Goal: Communication & Community: Answer question/provide support

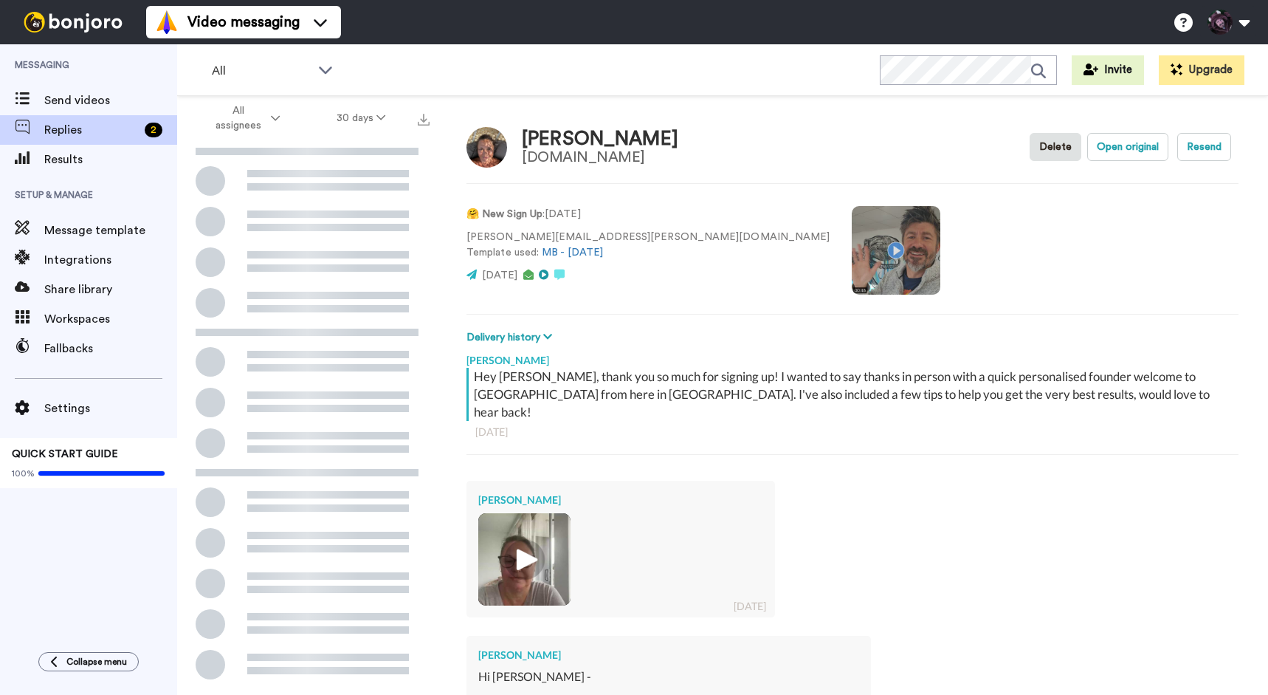
click at [511, 540] on img at bounding box center [524, 559] width 41 height 41
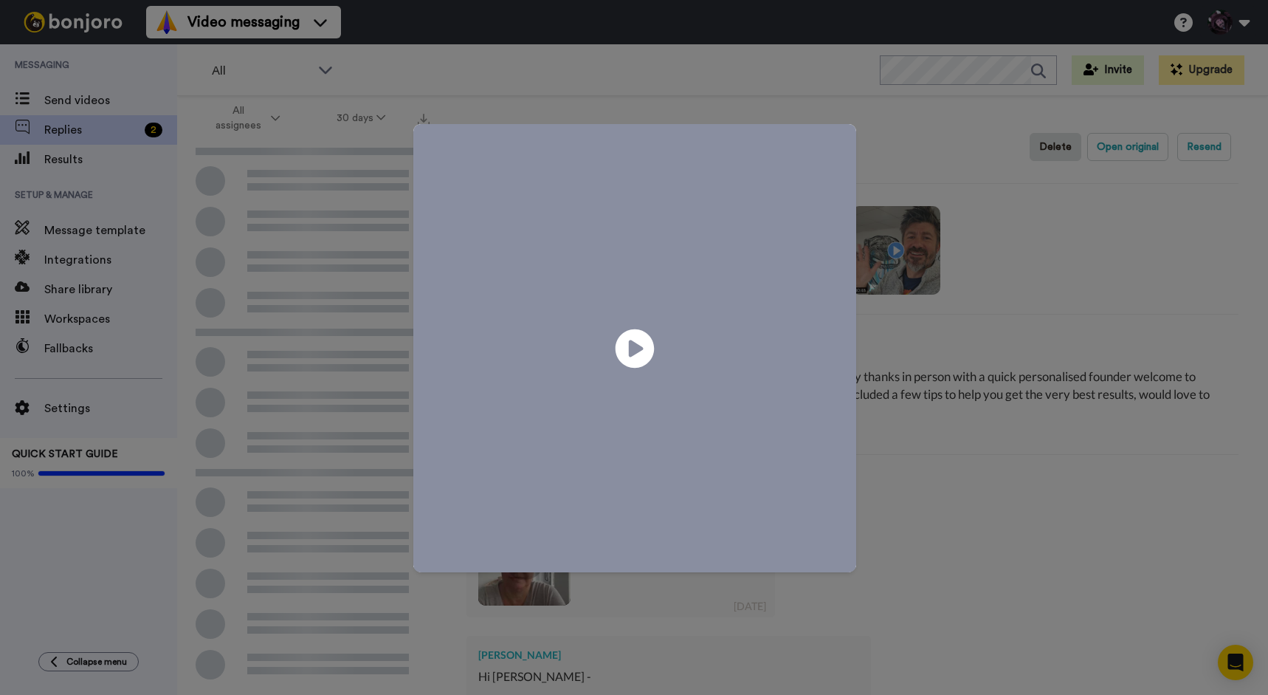
click at [638, 339] on icon at bounding box center [635, 347] width 39 height 39
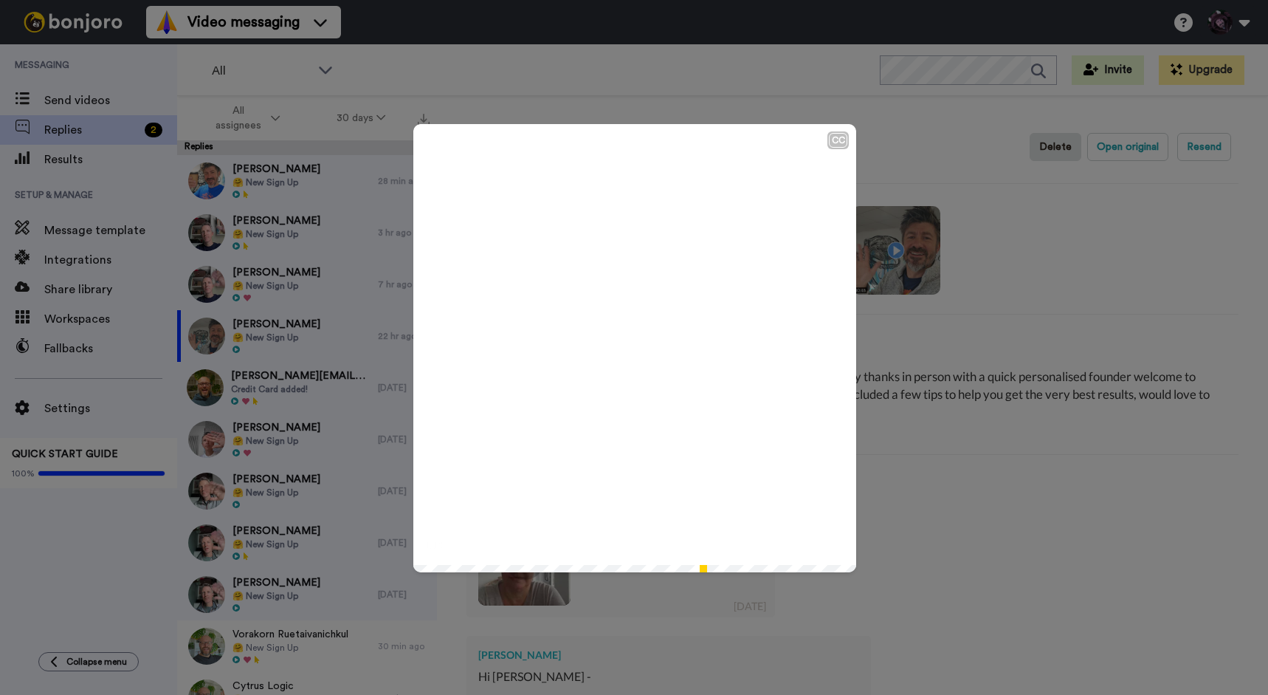
click at [983, 550] on div "CC Play/Pause Lovely to meet you. 1:14 / 1:16" at bounding box center [634, 347] width 1268 height 695
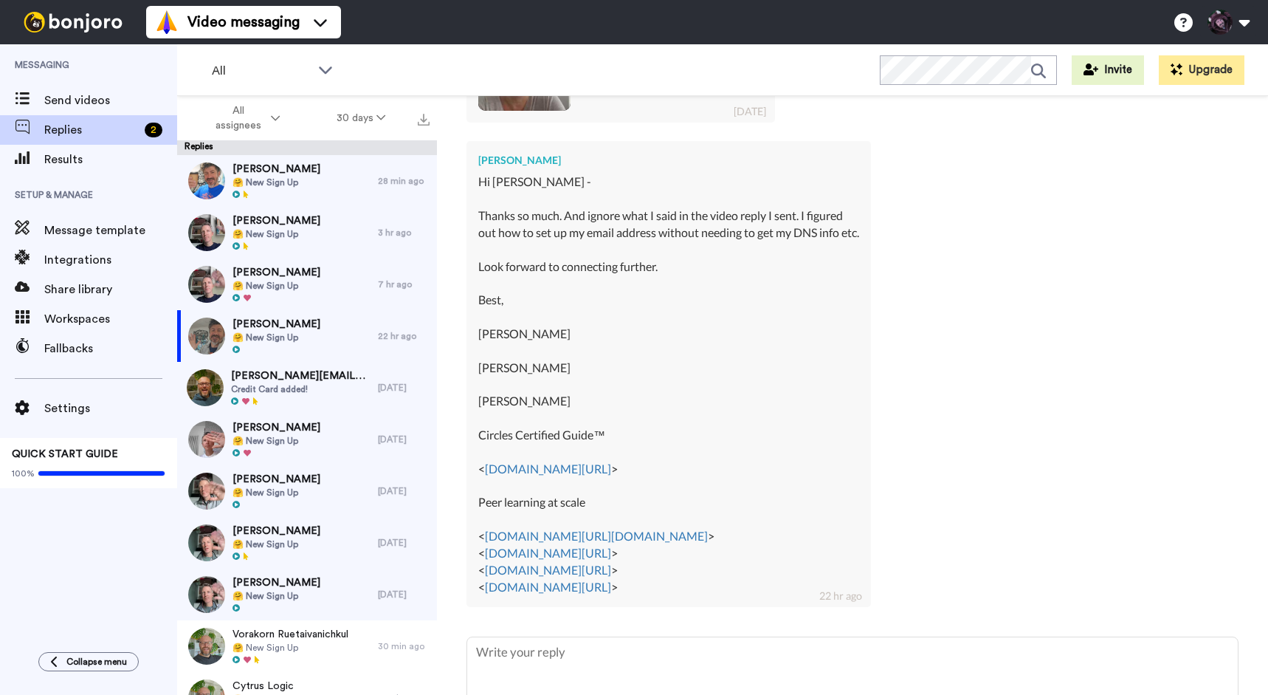
scroll to position [576, 0]
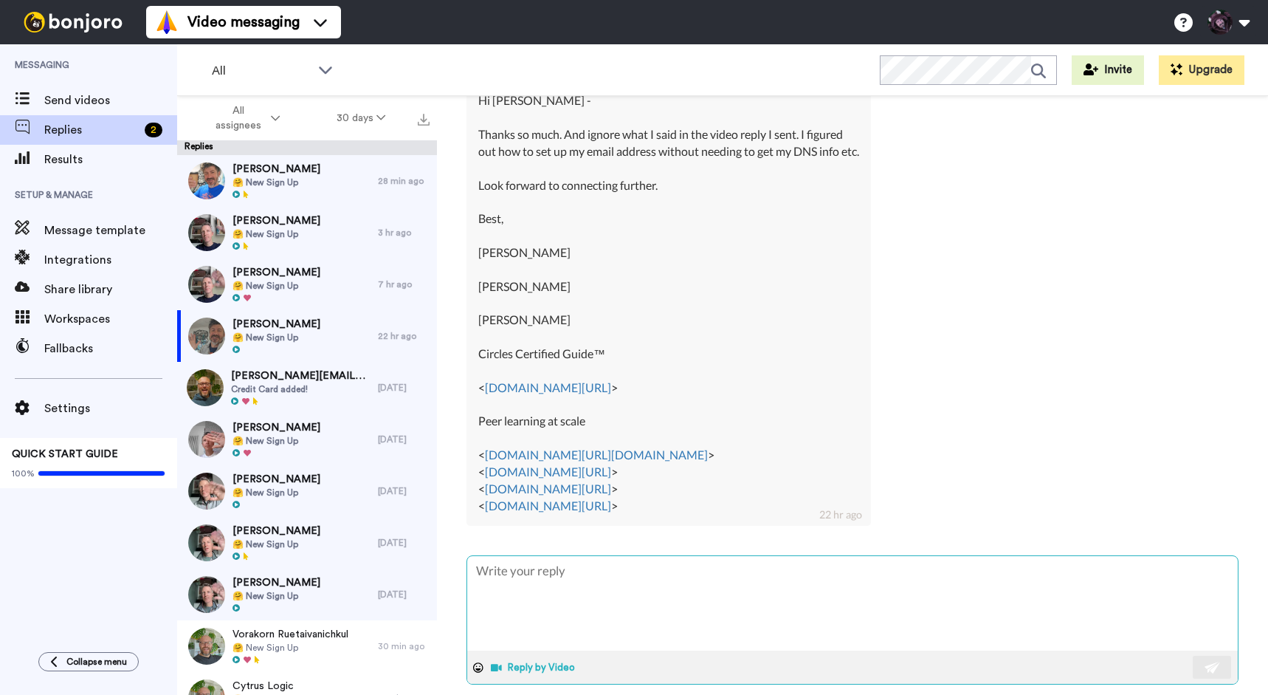
click at [514, 656] on button "Reply by Video" at bounding box center [534, 667] width 90 height 22
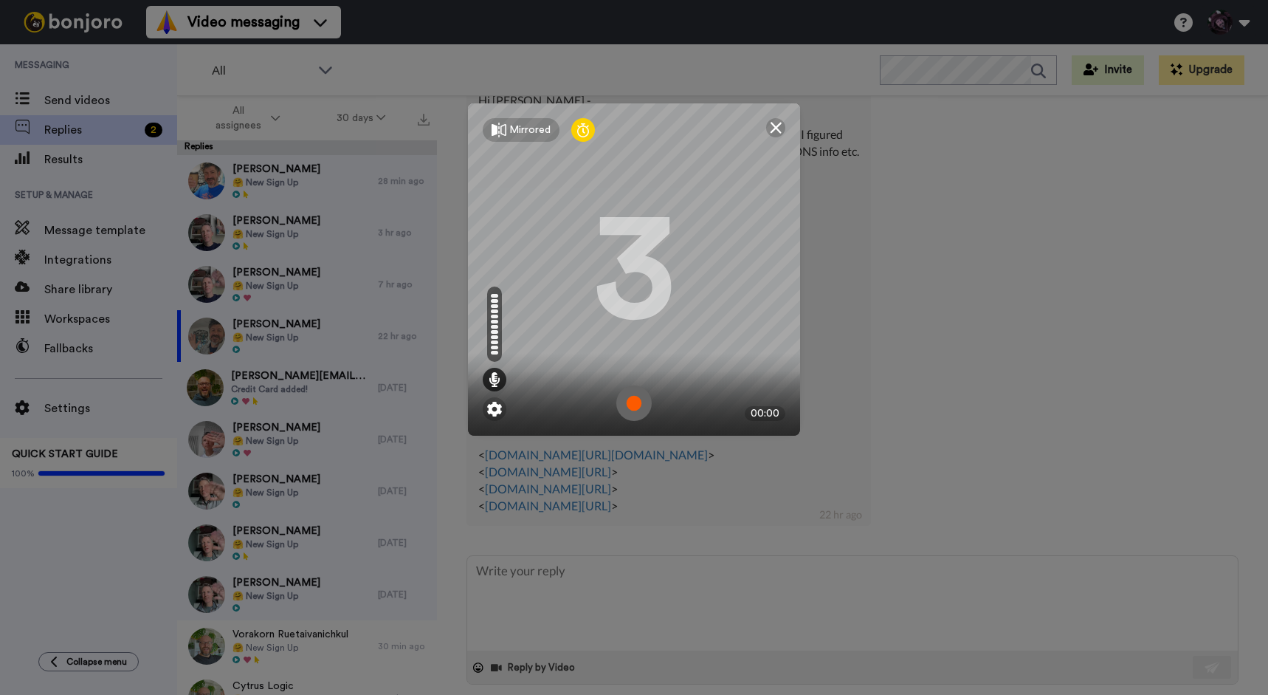
click at [638, 393] on img at bounding box center [633, 402] width 35 height 35
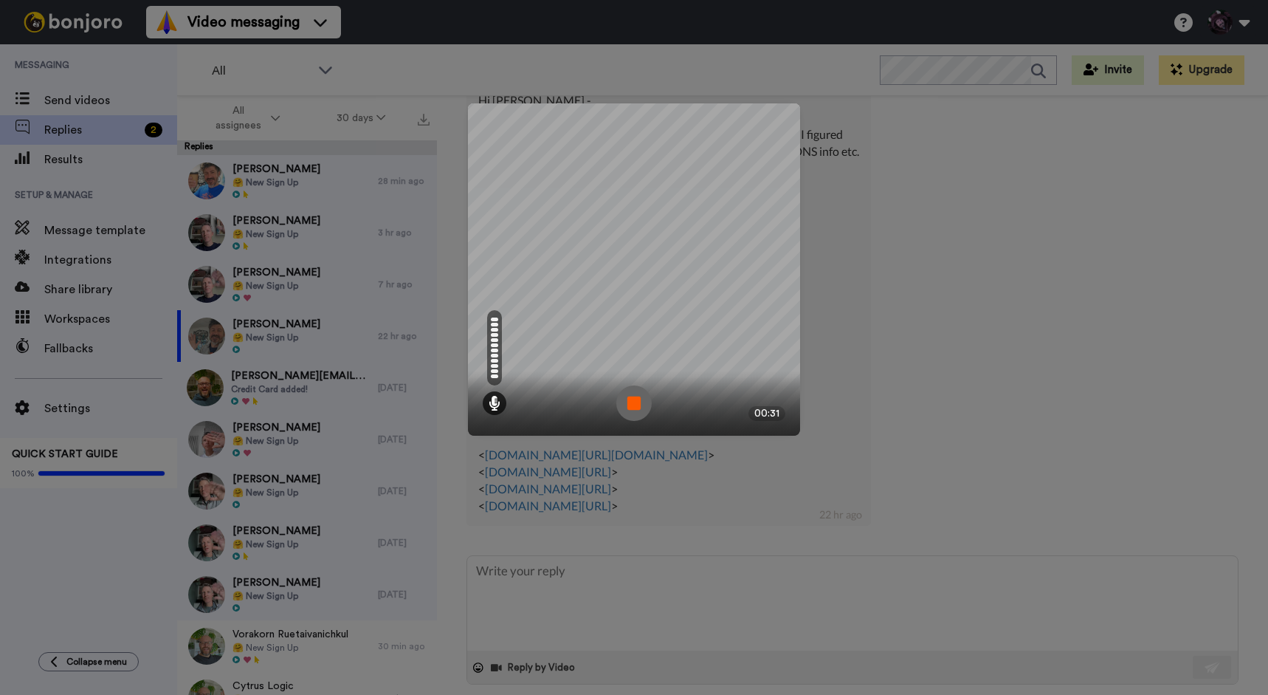
click at [628, 396] on img at bounding box center [633, 402] width 35 height 35
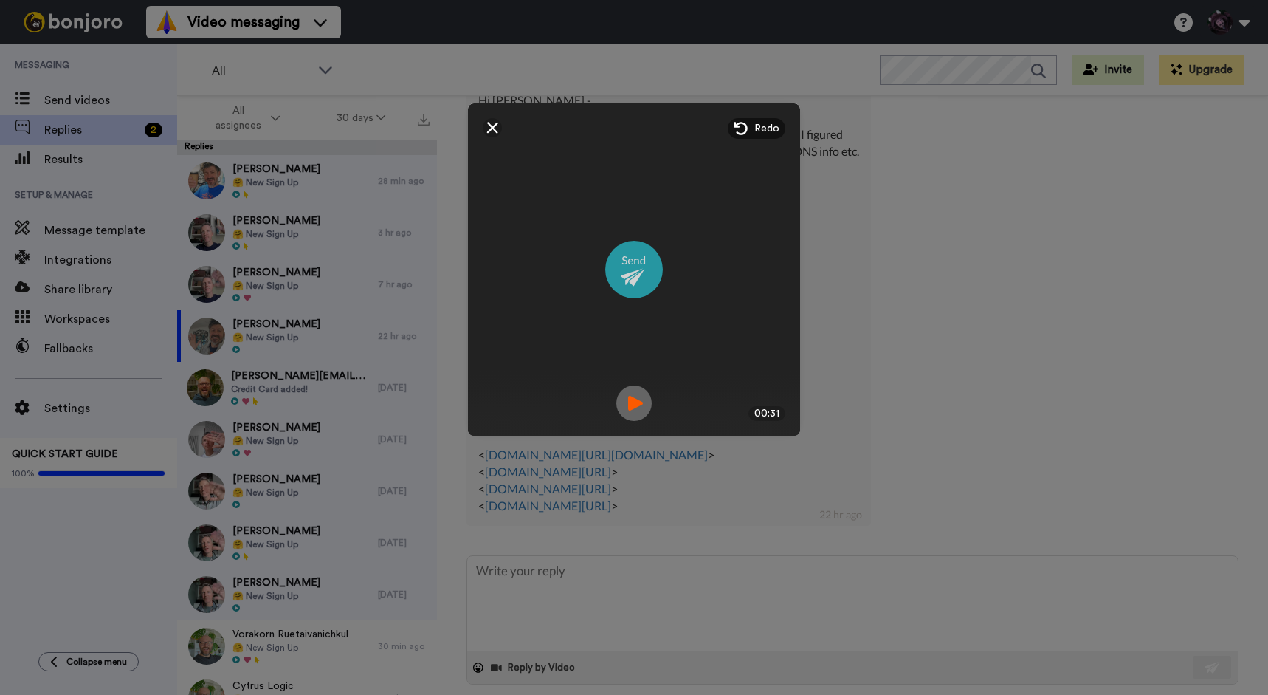
click at [619, 271] on img at bounding box center [634, 270] width 58 height 58
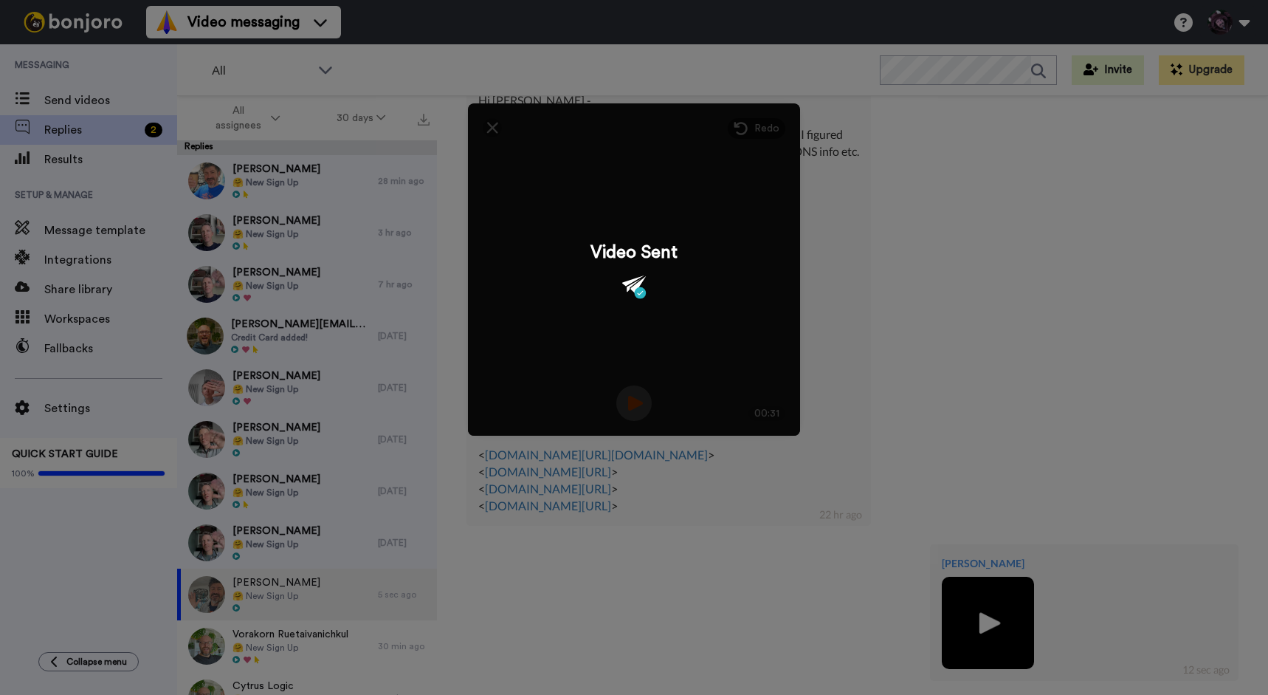
click at [979, 311] on div "Mirrored Redo 3 00:31 Video Sent" at bounding box center [634, 347] width 1268 height 695
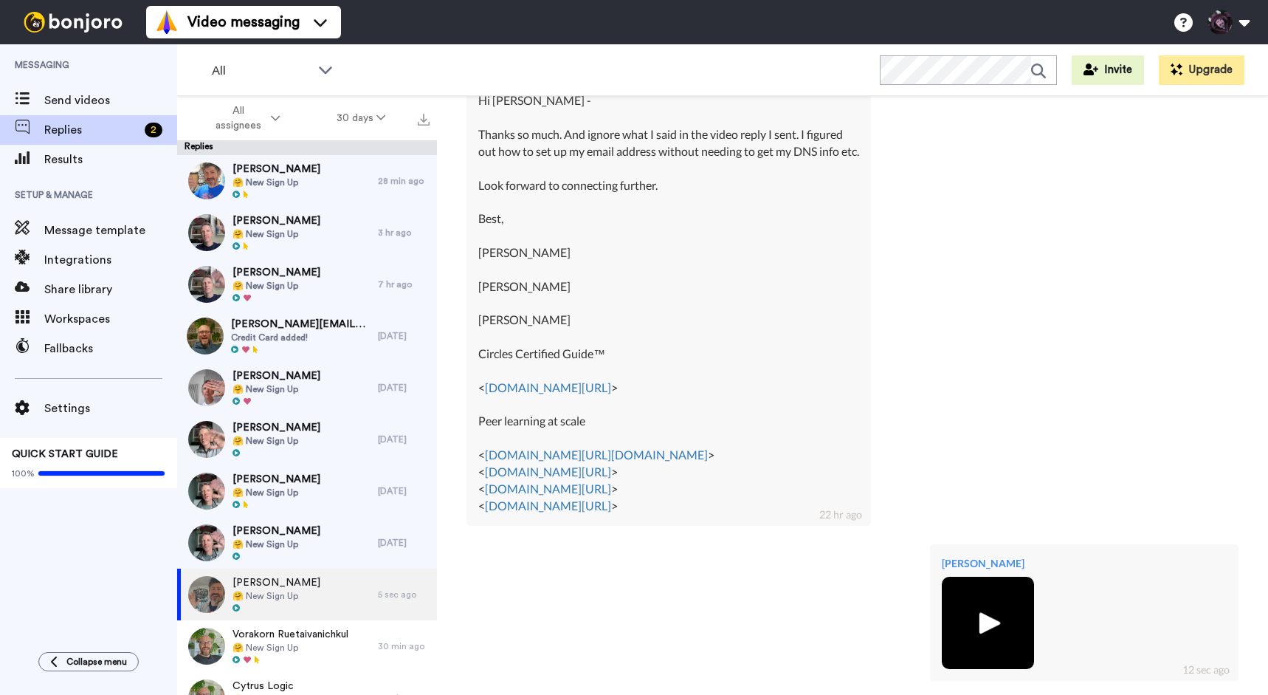
scroll to position [731, 0]
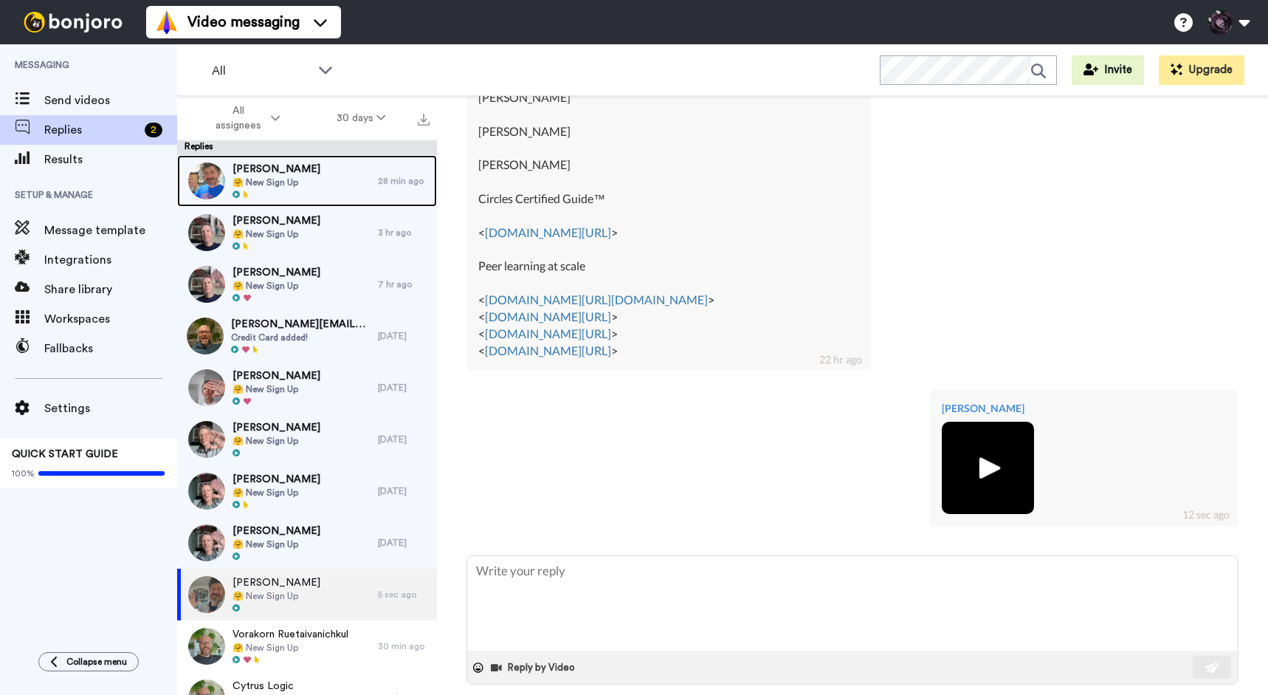
click at [320, 184] on div "Michael Tucker 🤗 New Sign Up" at bounding box center [277, 181] width 201 height 52
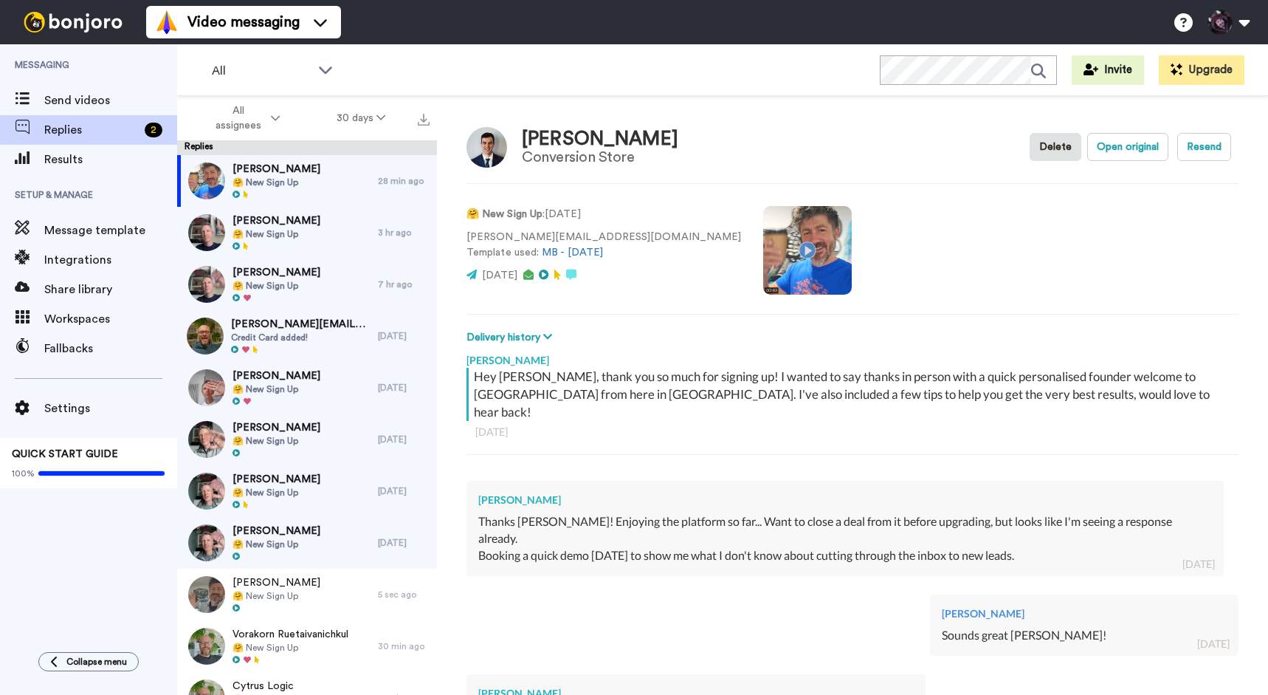
scroll to position [402, 0]
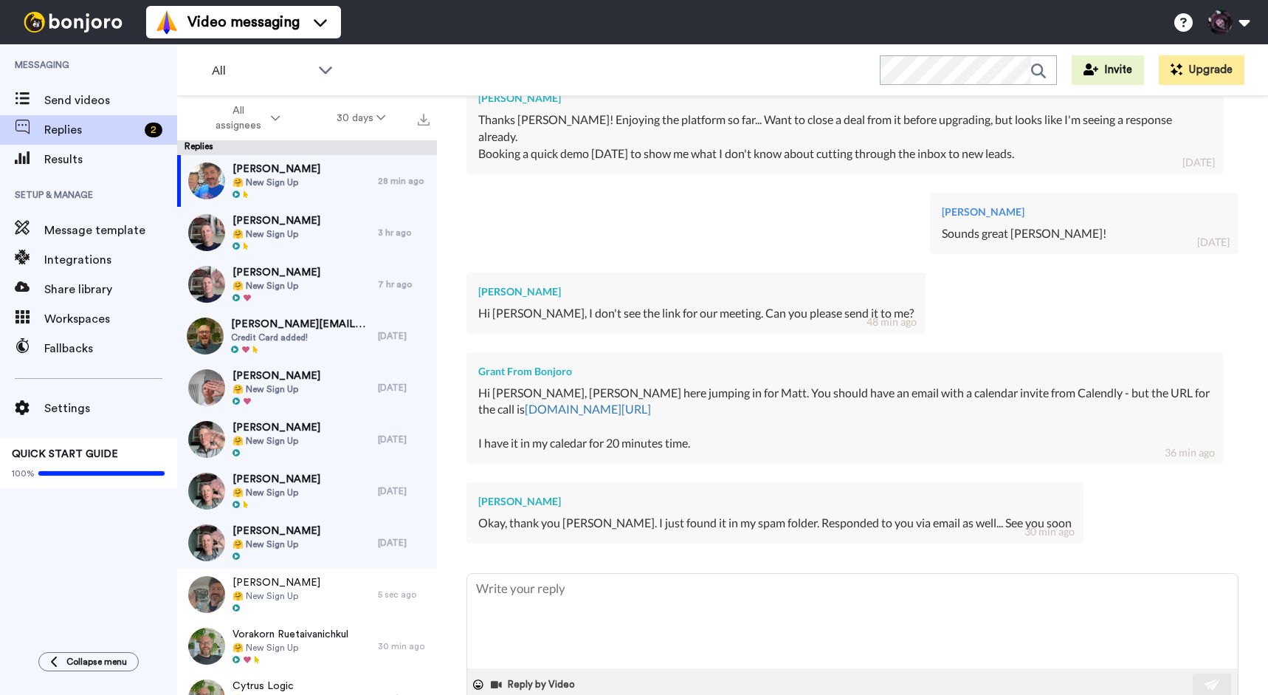
type textarea "x"
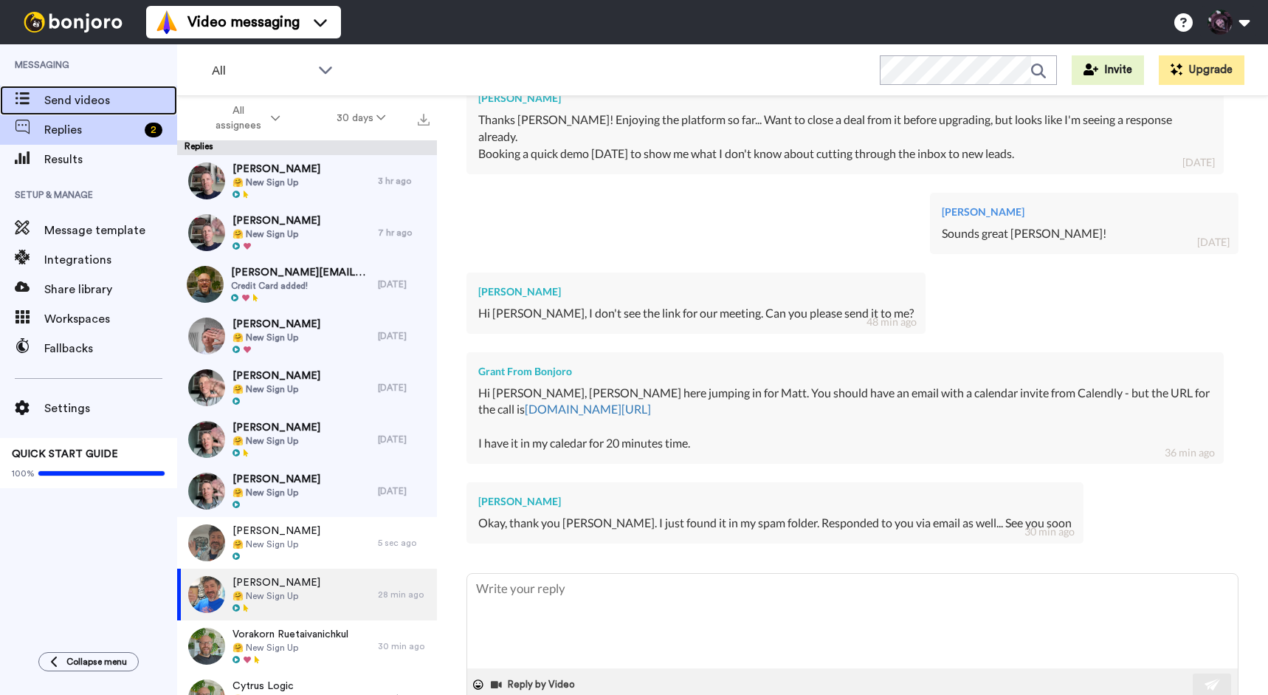
click at [100, 90] on div "Send videos" at bounding box center [88, 101] width 177 height 30
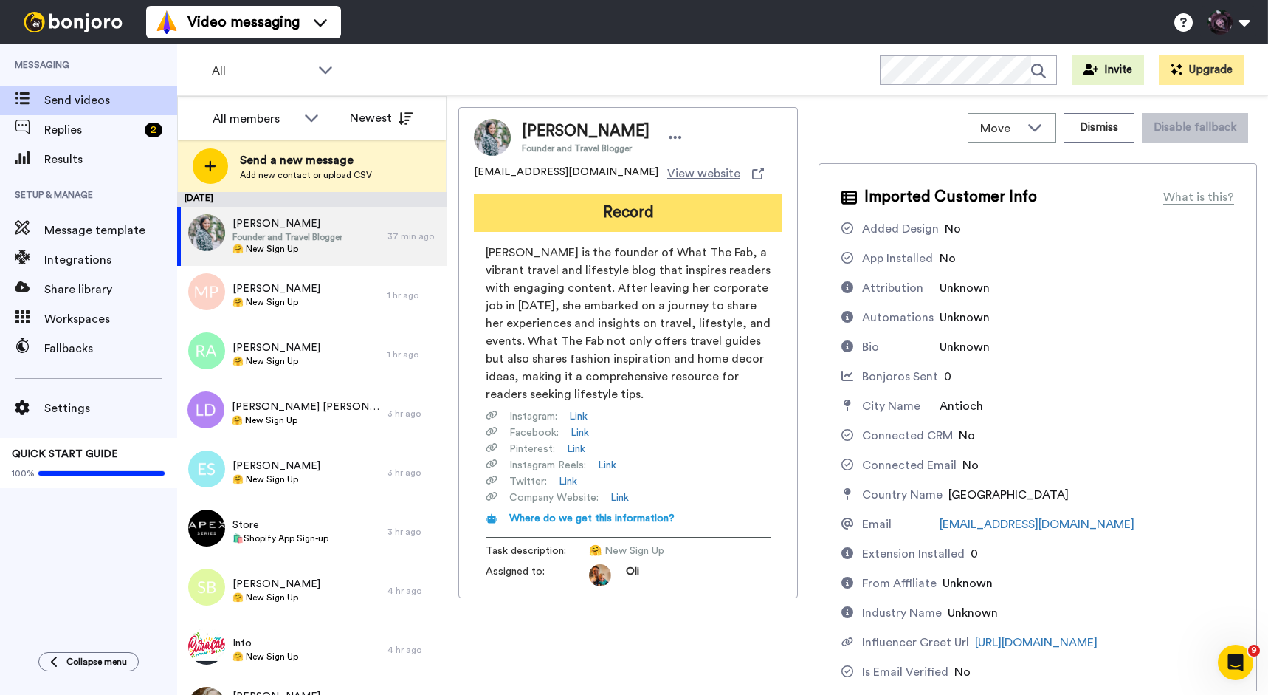
click at [588, 205] on button "Record" at bounding box center [628, 212] width 309 height 38
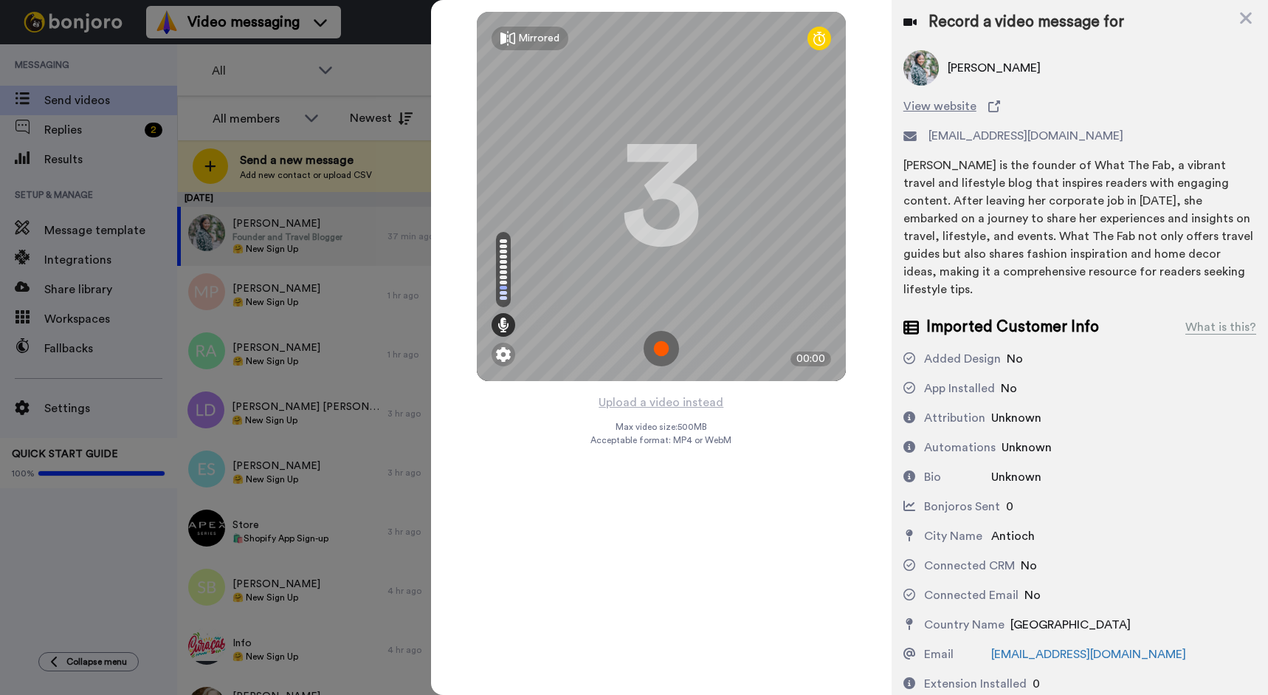
click at [666, 345] on img at bounding box center [661, 348] width 35 height 35
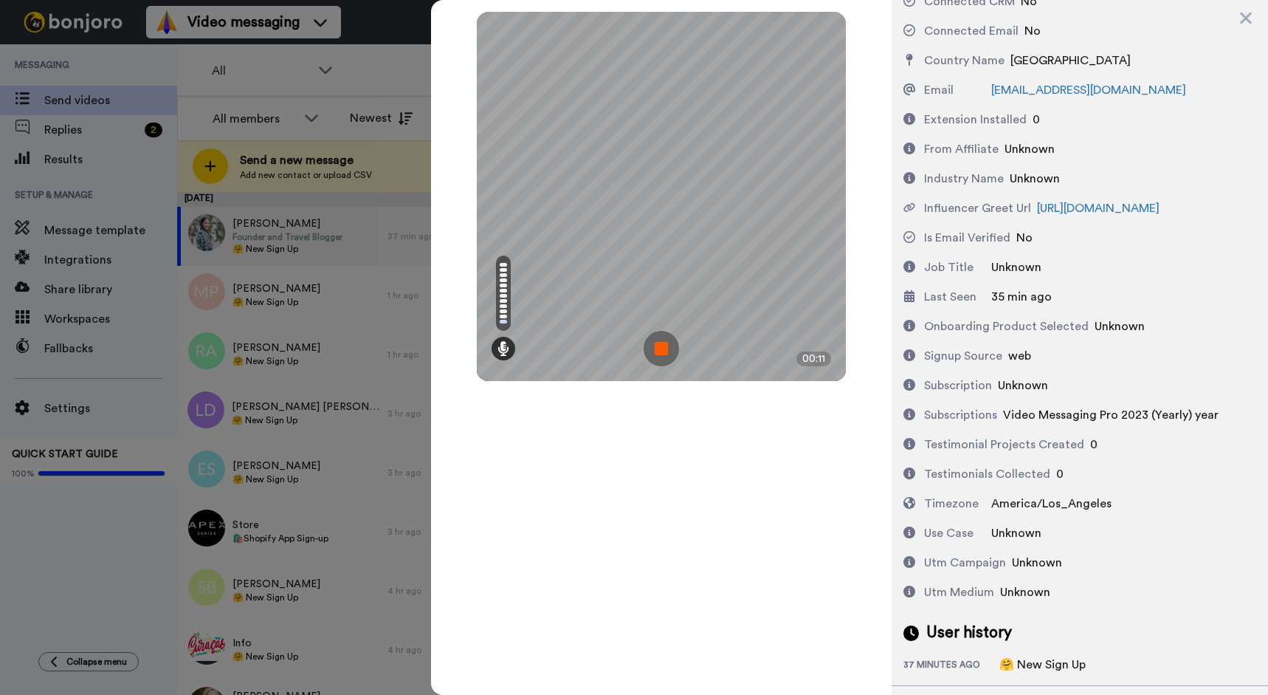
scroll to position [641, 0]
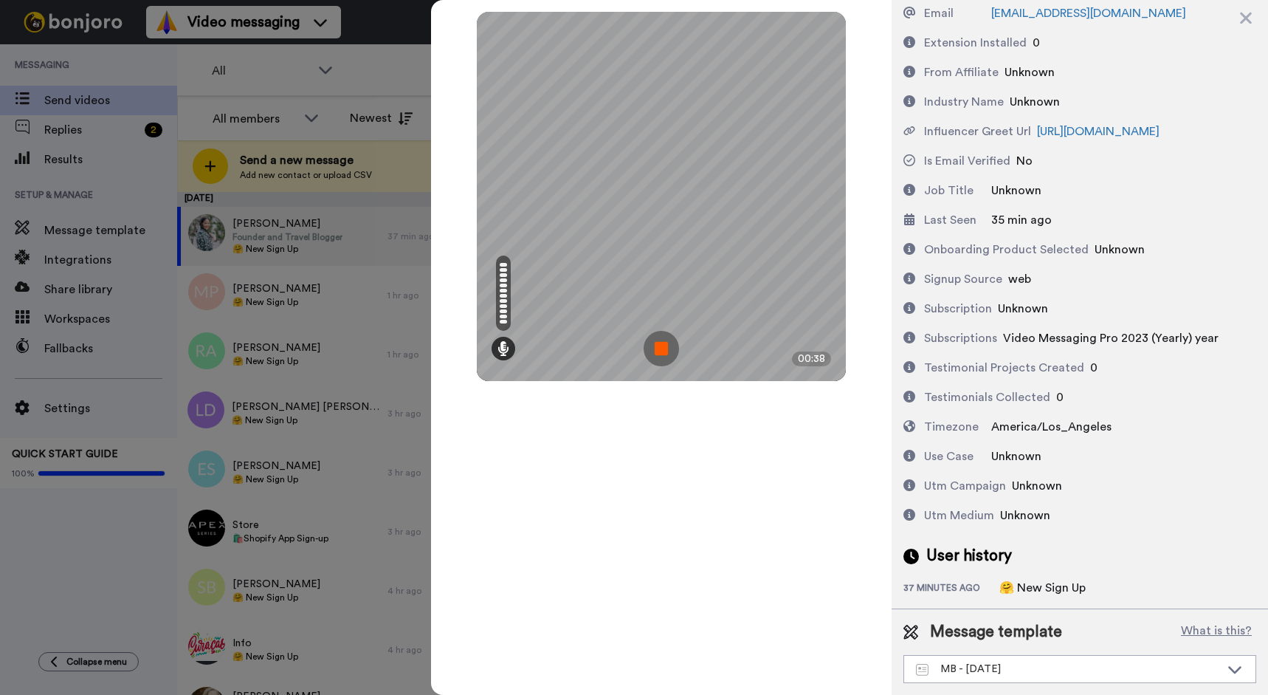
click at [661, 348] on img at bounding box center [661, 348] width 35 height 35
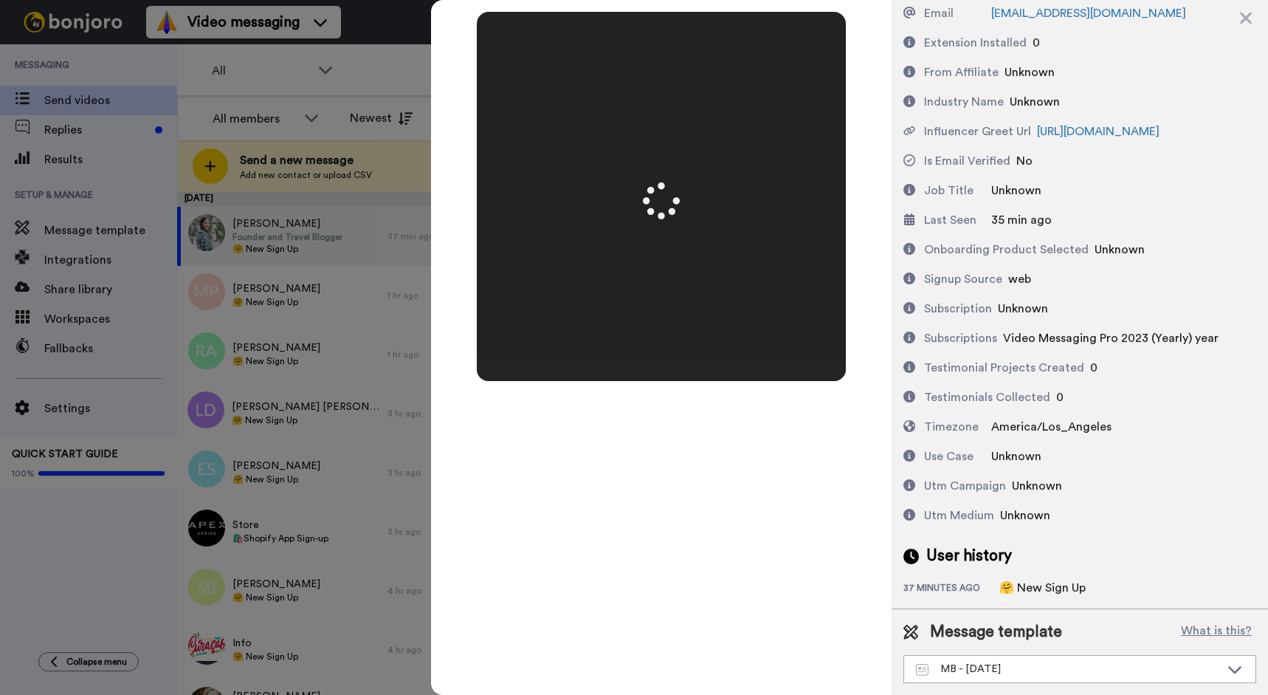
scroll to position [0, 0]
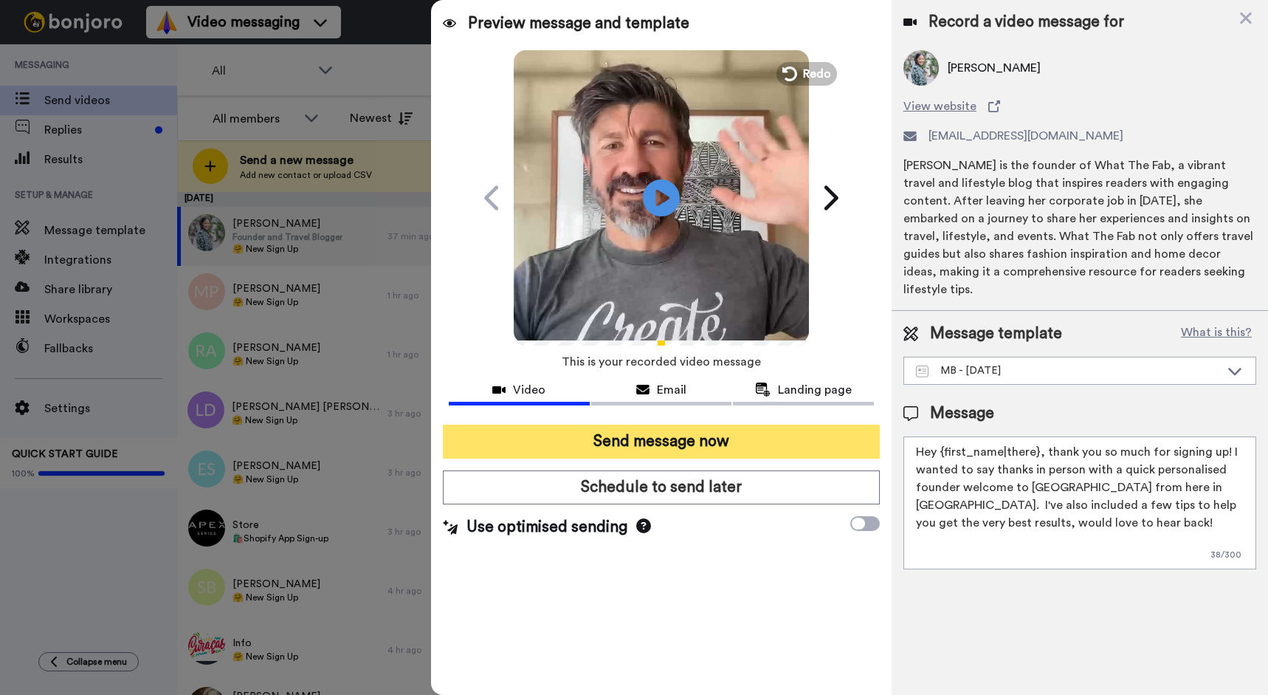
click at [691, 444] on button "Send message now" at bounding box center [661, 441] width 437 height 34
